Goal: Navigation & Orientation: Find specific page/section

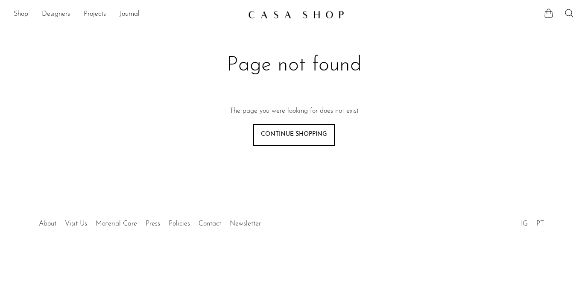
click at [48, 11] on link "Designers" at bounding box center [56, 14] width 28 height 11
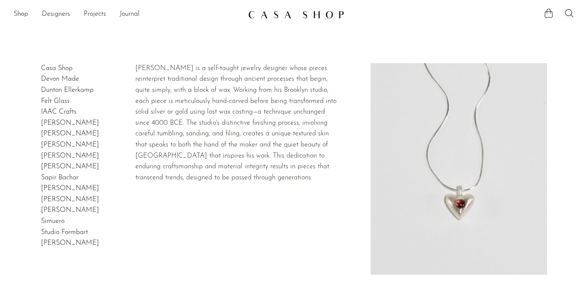
click at [69, 93] on link "Dunton Ellerkamp" at bounding box center [67, 90] width 53 height 7
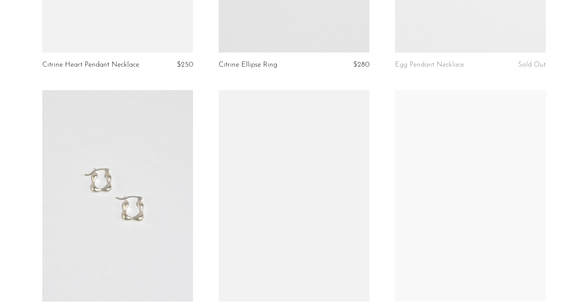
scroll to position [839, 0]
